Goal: Check status: Check status

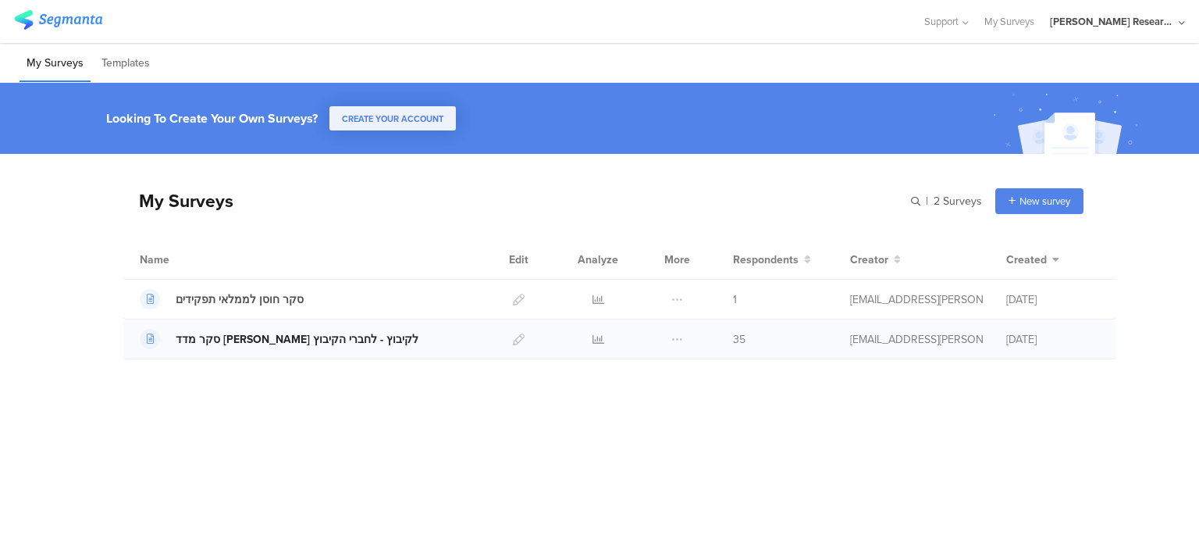
click at [151, 339] on icon at bounding box center [150, 338] width 7 height 9
click at [596, 336] on icon at bounding box center [599, 339] width 12 height 12
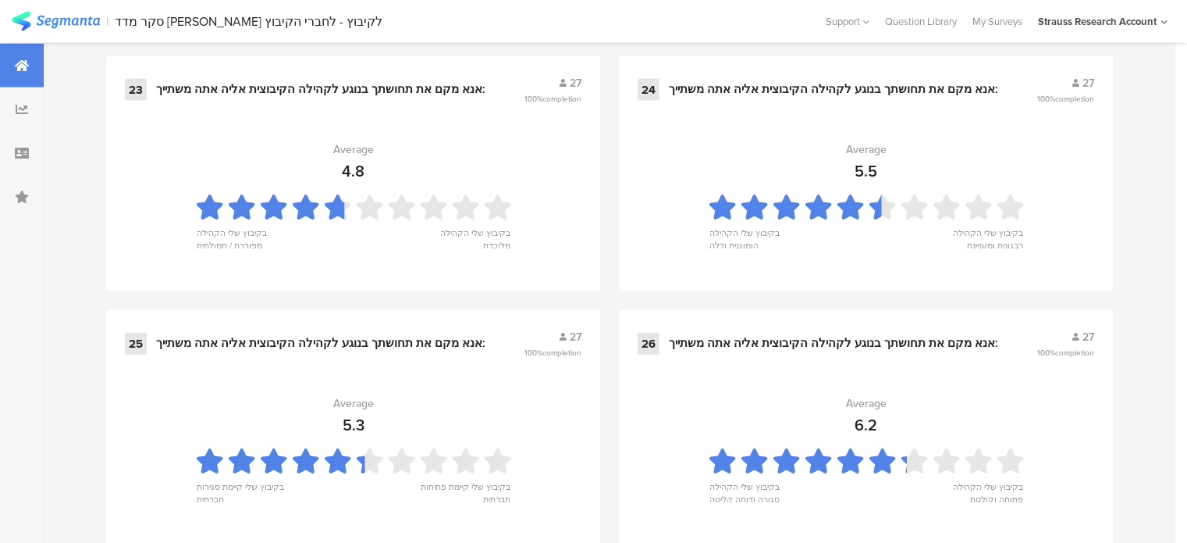
scroll to position [3727, 0]
